Goal: Find specific fact

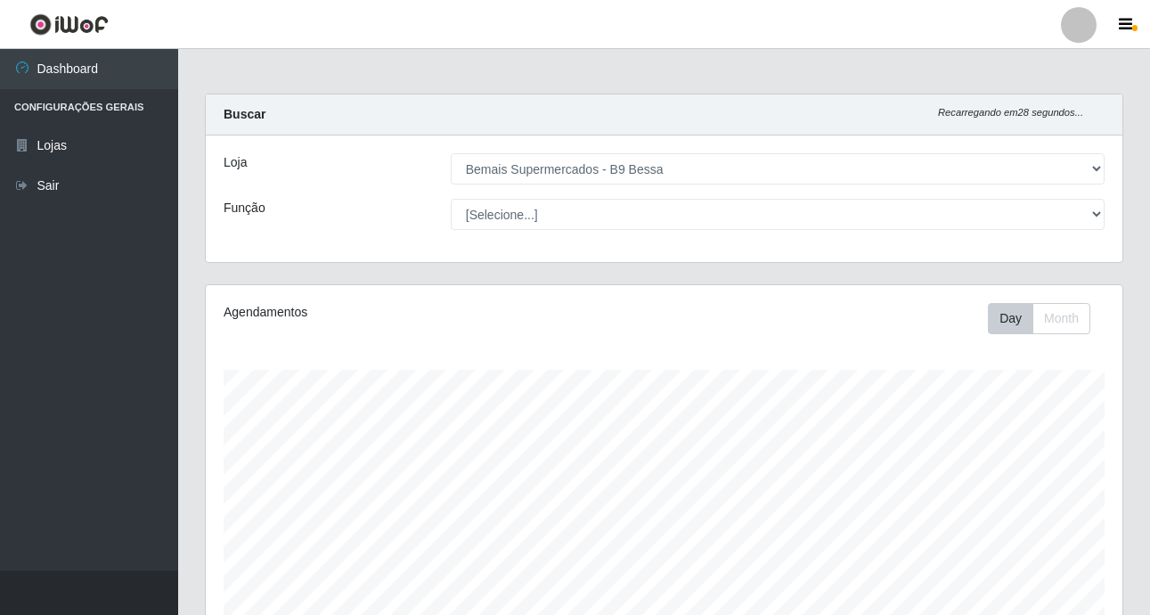
select select "410"
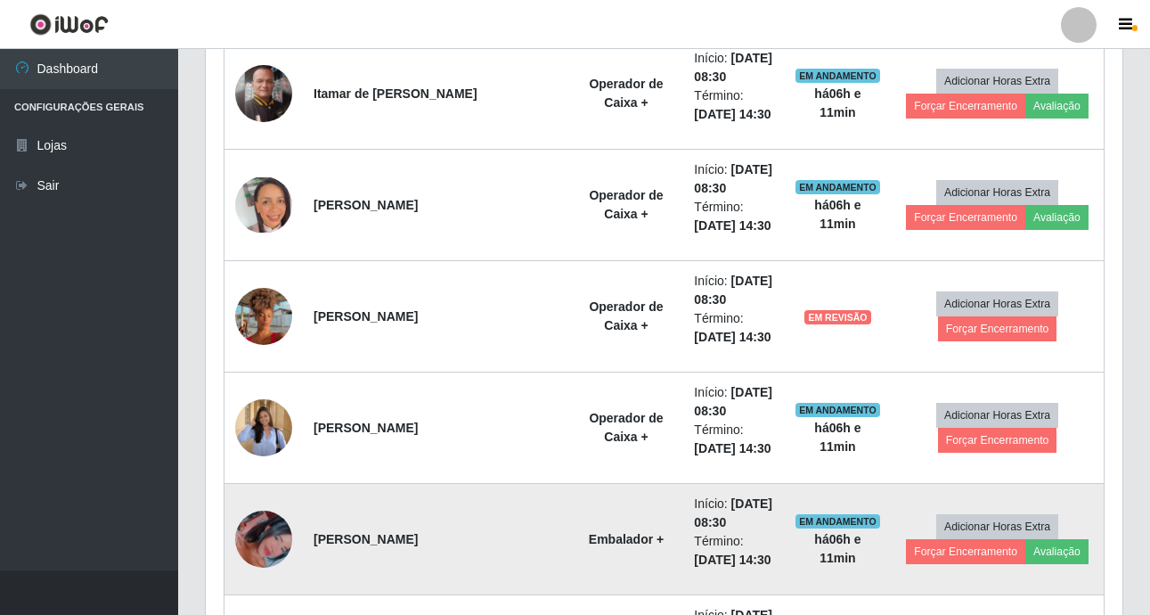
scroll to position [786, 0]
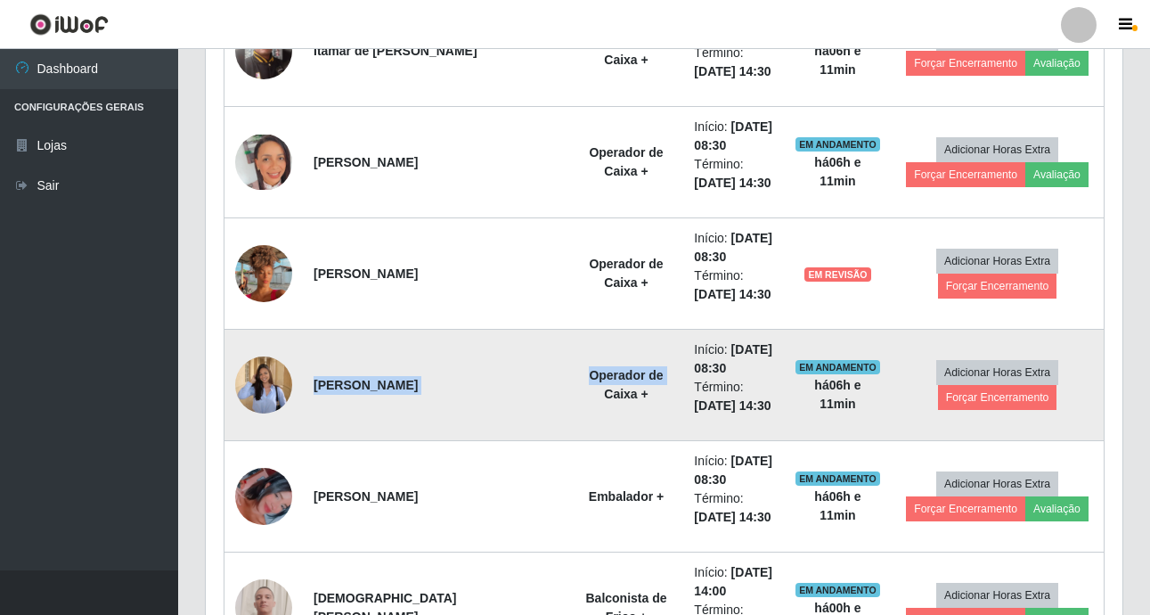
drag, startPoint x: 311, startPoint y: 386, endPoint x: 503, endPoint y: 414, distance: 194.5
click at [503, 414] on tr "[PERSON_NAME] Operador de Caixa + Início: [DATE] 08:30 Término: [DATE] 14:30 EM…" at bounding box center [665, 385] width 880 height 111
drag, startPoint x: 503, startPoint y: 414, endPoint x: 472, endPoint y: 398, distance: 35.1
click at [472, 398] on td "[PERSON_NAME]" at bounding box center [436, 385] width 266 height 111
drag, startPoint x: 471, startPoint y: 387, endPoint x: 325, endPoint y: 377, distance: 146.4
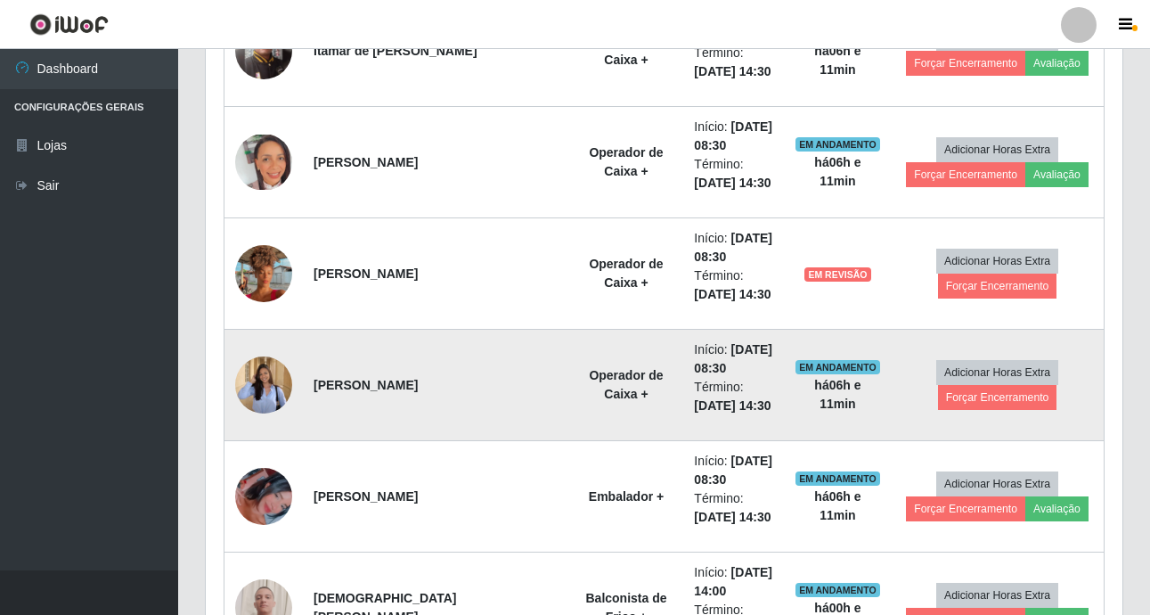
click at [325, 378] on strong "[PERSON_NAME]" at bounding box center [366, 385] width 104 height 14
drag, startPoint x: 325, startPoint y: 377, endPoint x: 380, endPoint y: 415, distance: 66.5
click at [380, 415] on td "[PERSON_NAME]" at bounding box center [436, 385] width 266 height 111
click at [320, 388] on strong "[PERSON_NAME]" at bounding box center [366, 385] width 104 height 14
click at [466, 421] on td "[PERSON_NAME]" at bounding box center [436, 385] width 266 height 111
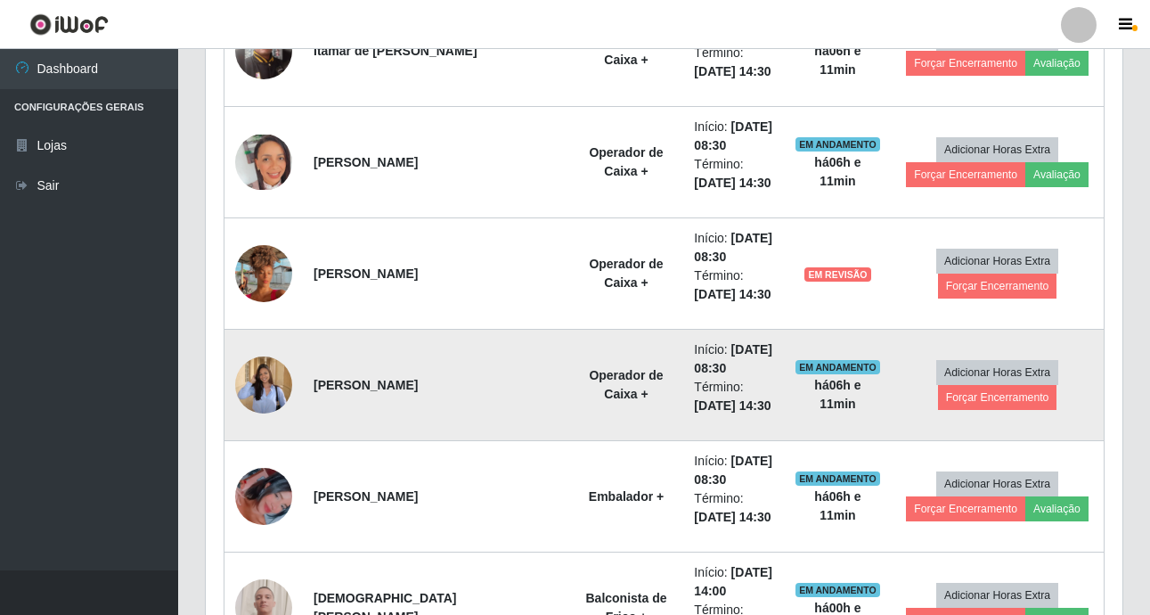
drag, startPoint x: 371, startPoint y: 391, endPoint x: 480, endPoint y: 405, distance: 110.5
click at [480, 405] on td "[PERSON_NAME]" at bounding box center [436, 385] width 266 height 111
drag, startPoint x: 480, startPoint y: 405, endPoint x: 449, endPoint y: 388, distance: 35.5
copy strong "[PERSON_NAME]"
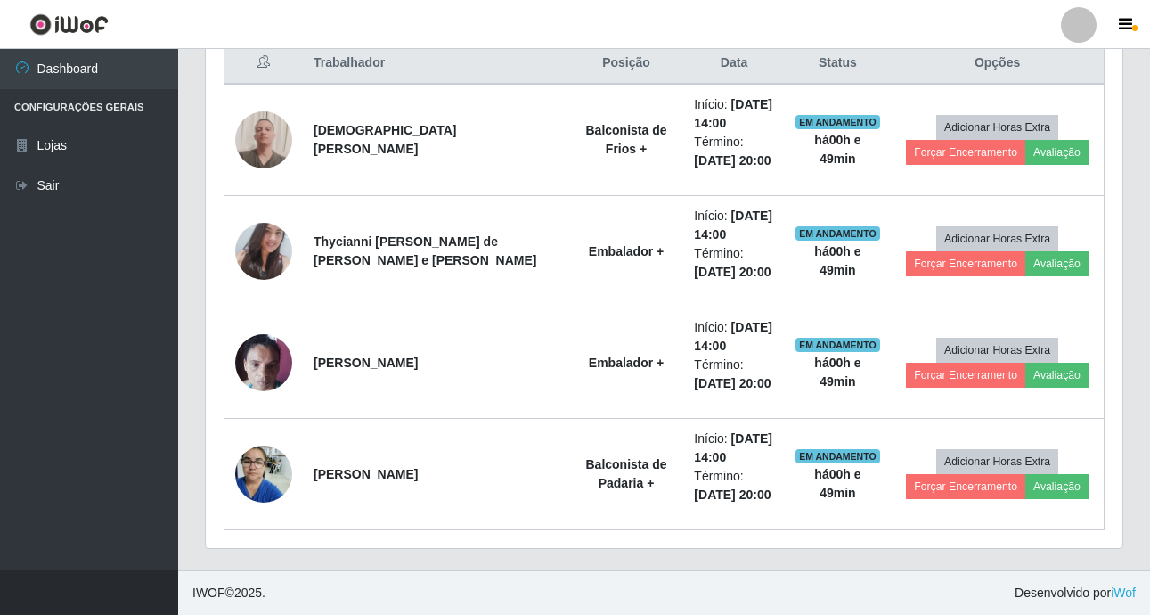
scroll to position [697, 0]
